Goal: Transaction & Acquisition: Subscribe to service/newsletter

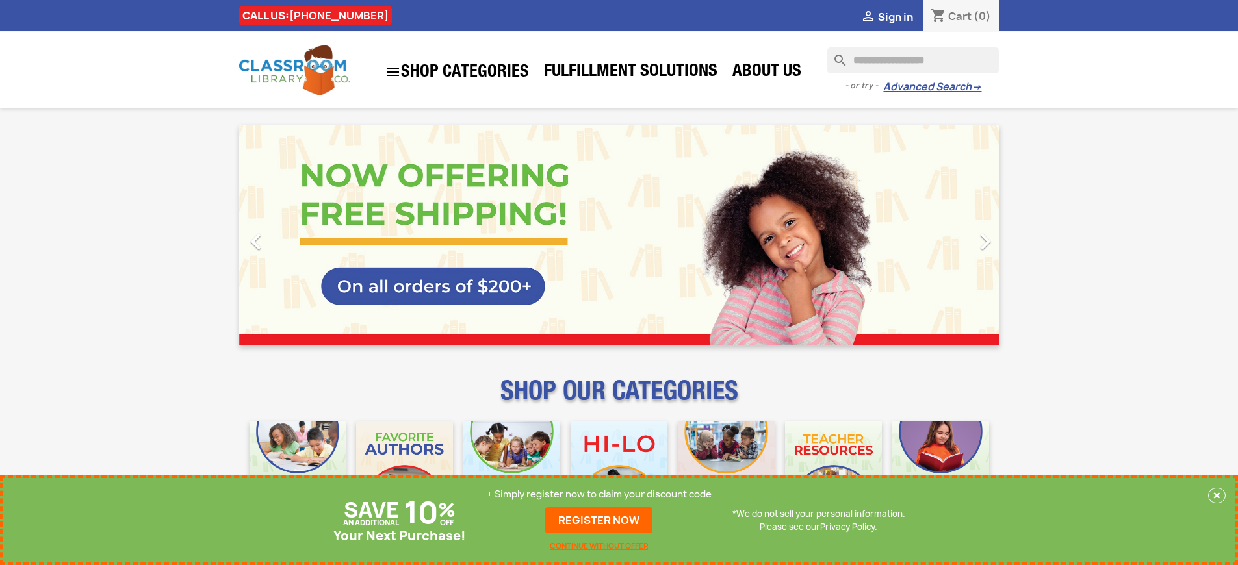
click at [599, 495] on p "+ Simply register now to claim your discount code" at bounding box center [599, 494] width 225 height 13
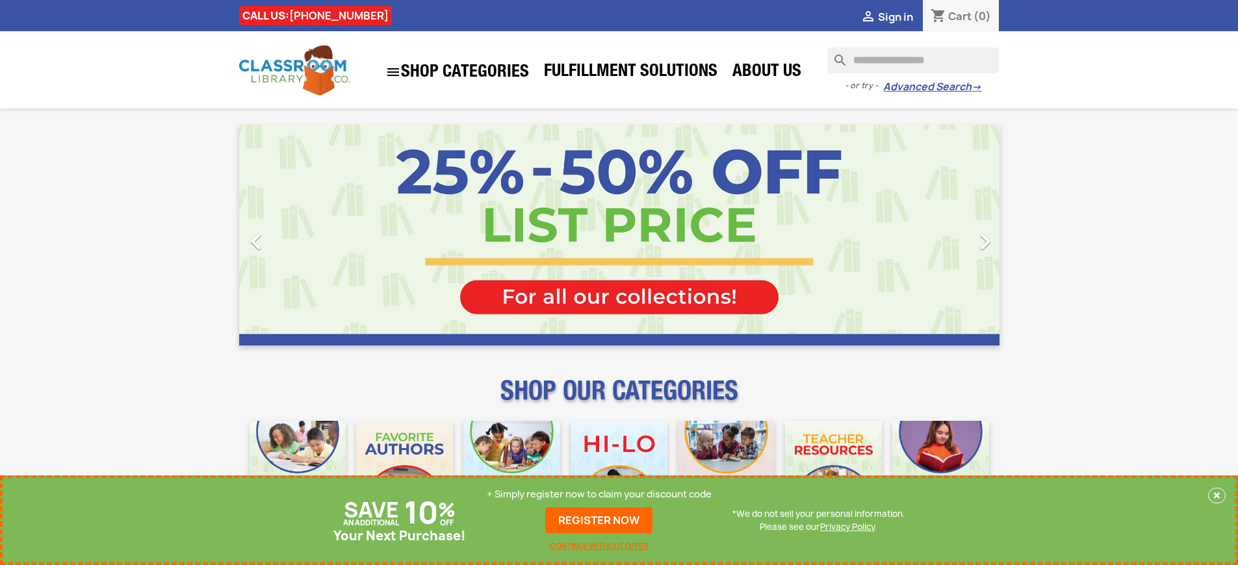
click at [599, 495] on p "+ Simply register now to claim your discount code" at bounding box center [599, 494] width 225 height 13
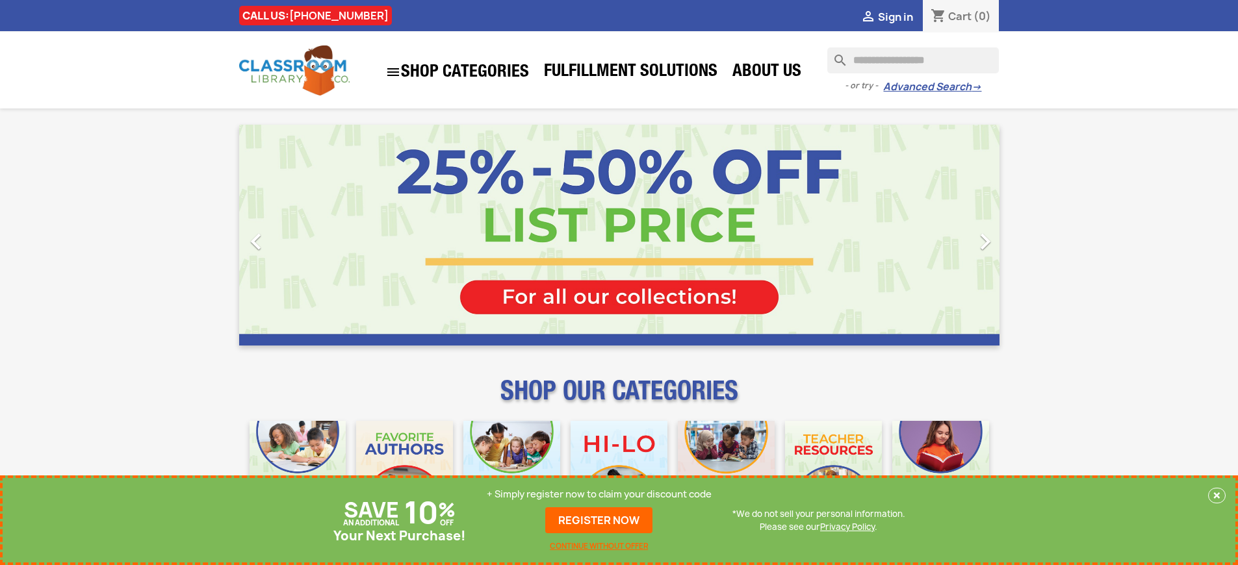
click at [599, 495] on p "+ Simply register now to claim your discount code" at bounding box center [599, 494] width 225 height 13
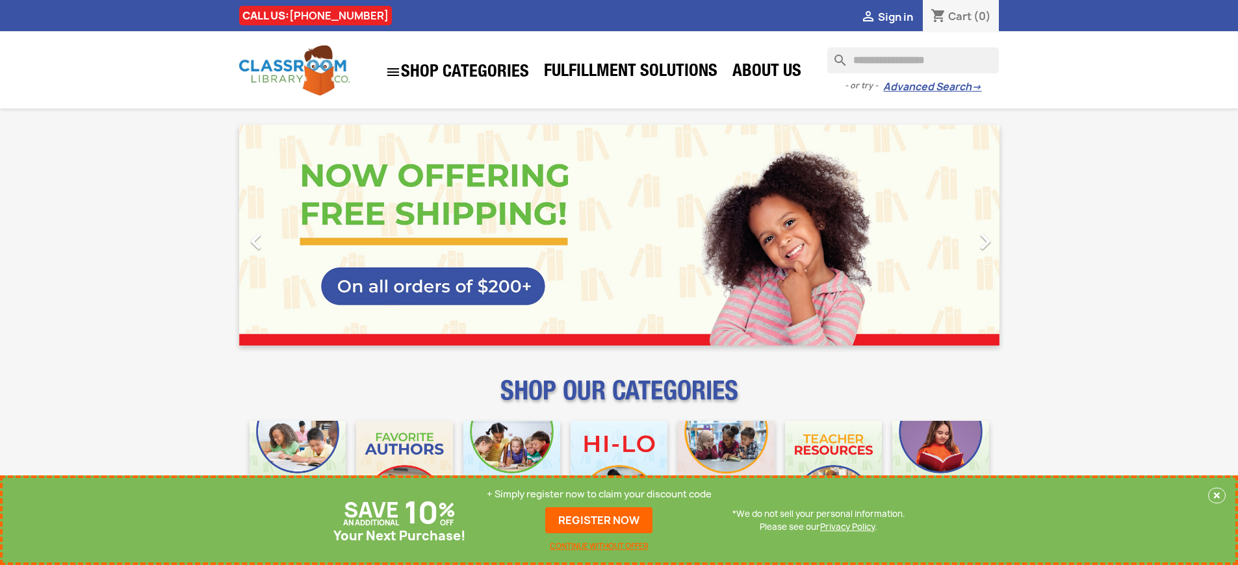
click at [599, 495] on p "+ Simply register now to claim your discount code" at bounding box center [599, 494] width 225 height 13
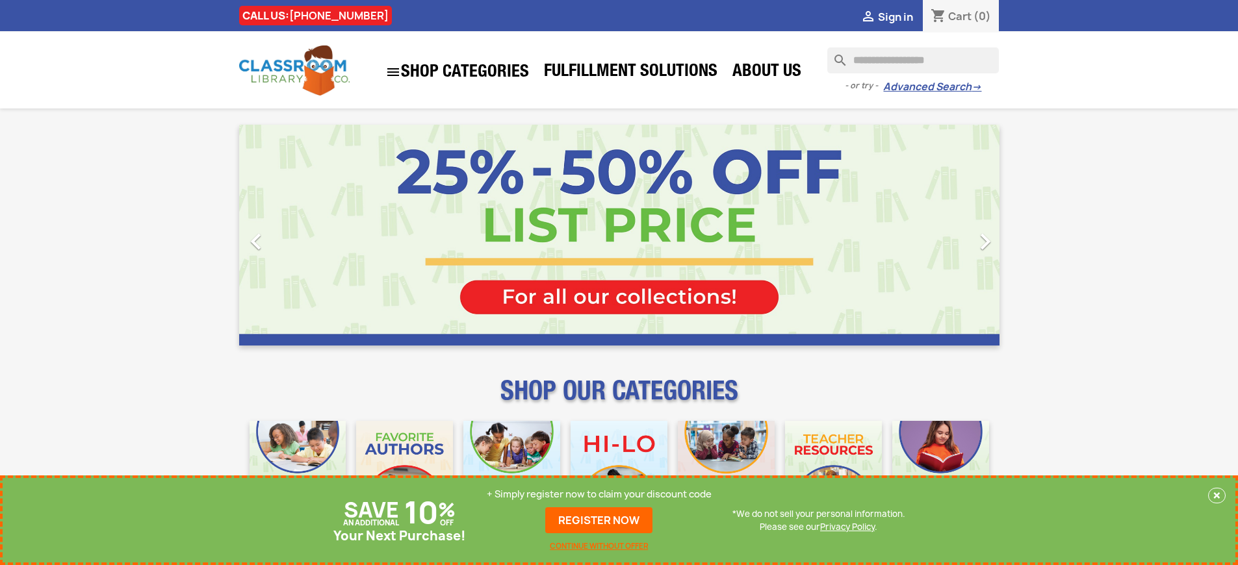
click at [599, 495] on p "+ Simply register now to claim your discount code" at bounding box center [599, 494] width 225 height 13
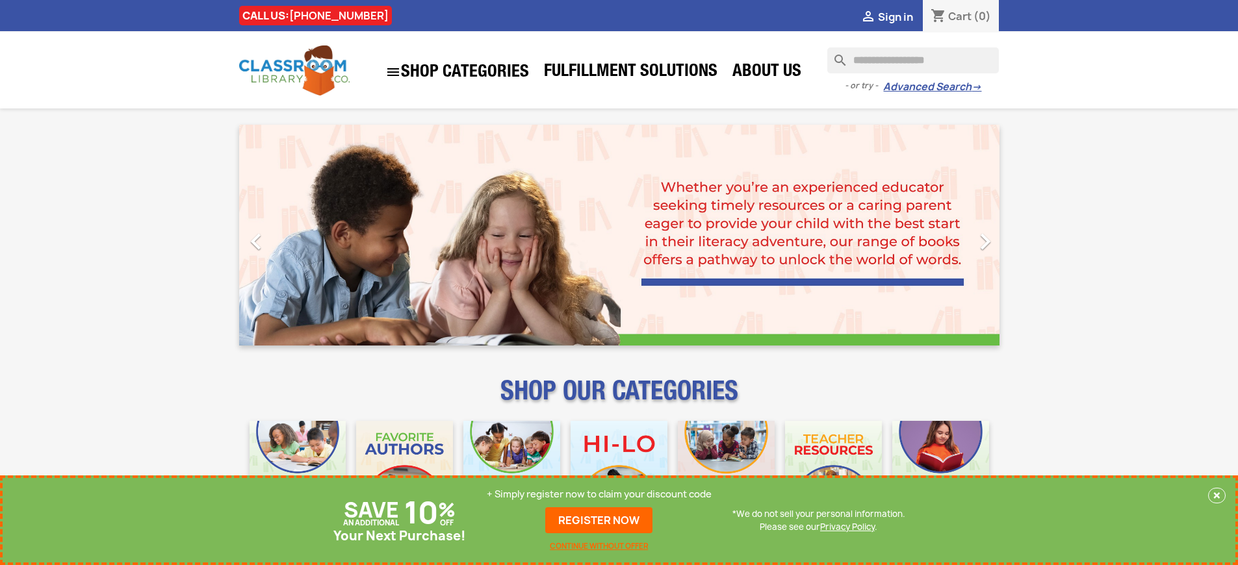
click at [599, 495] on p "+ Simply register now to claim your discount code" at bounding box center [599, 494] width 225 height 13
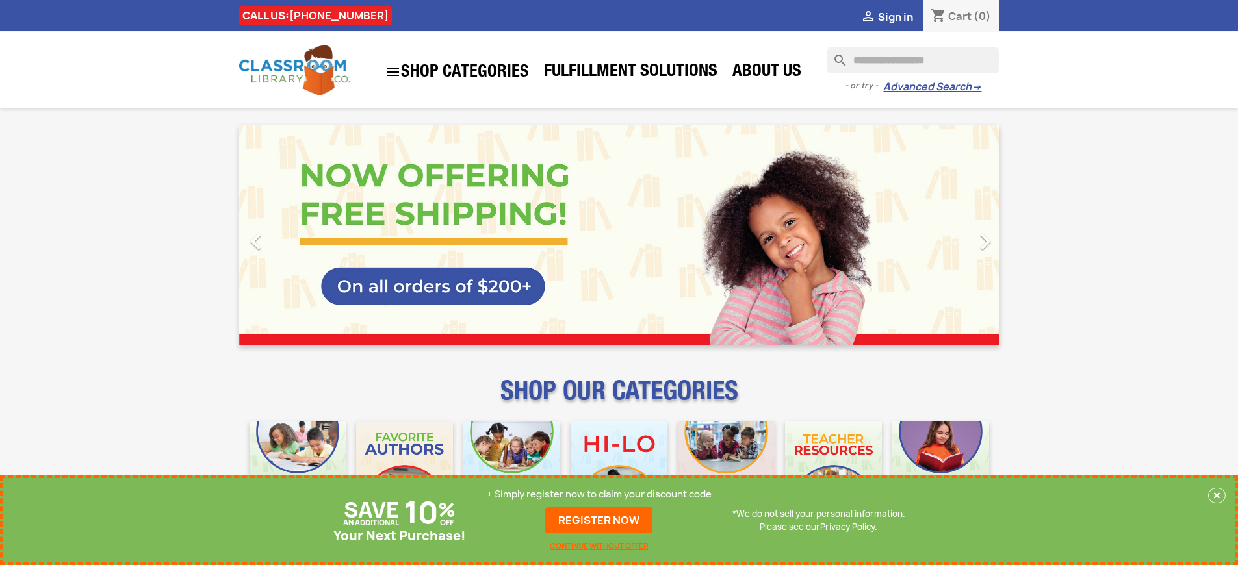
click at [599, 495] on p "+ Simply register now to claim your discount code" at bounding box center [599, 494] width 225 height 13
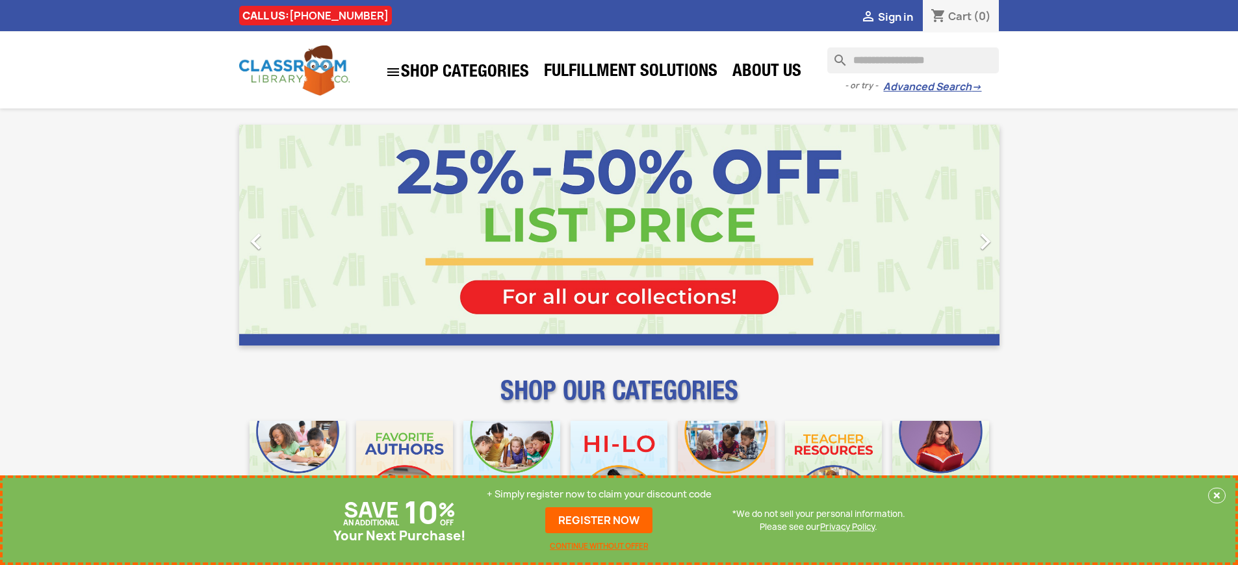
click at [599, 495] on p "+ Simply register now to claim your discount code" at bounding box center [599, 494] width 225 height 13
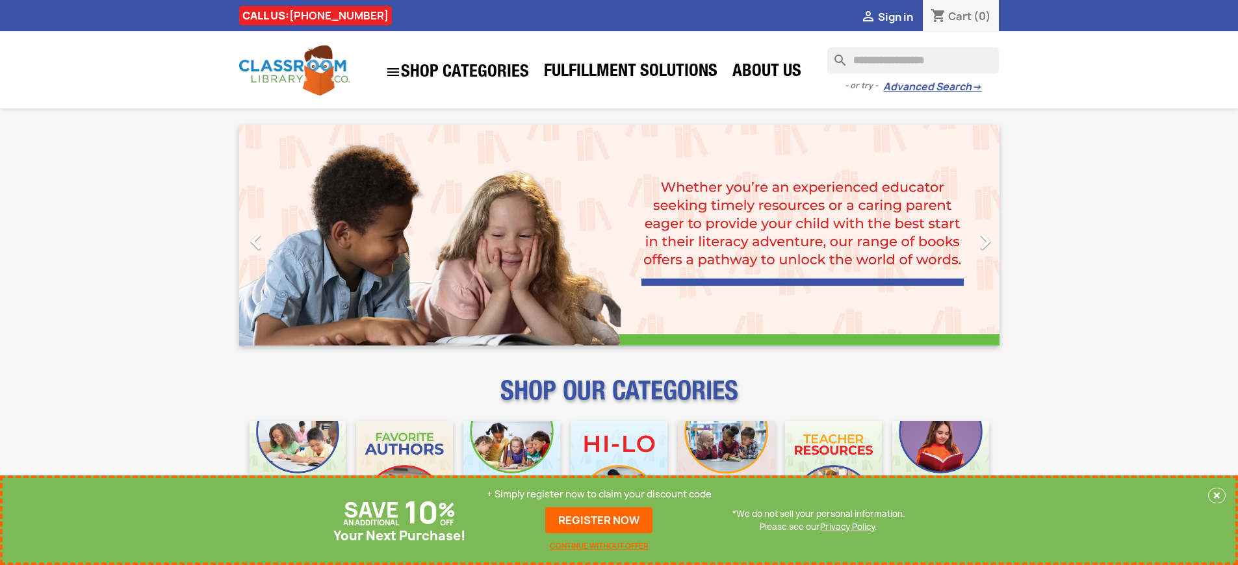
click at [599, 495] on p "+ Simply register now to claim your discount code" at bounding box center [599, 494] width 225 height 13
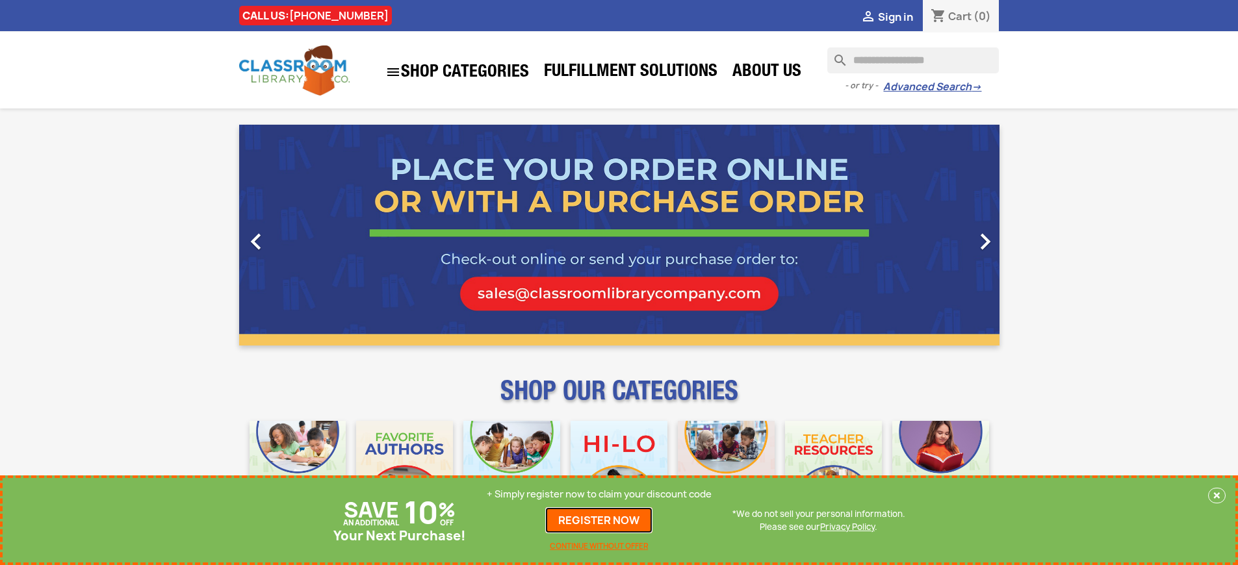
click at [599, 521] on link "REGISTER NOW" at bounding box center [598, 521] width 107 height 26
